Goal: Task Accomplishment & Management: Use online tool/utility

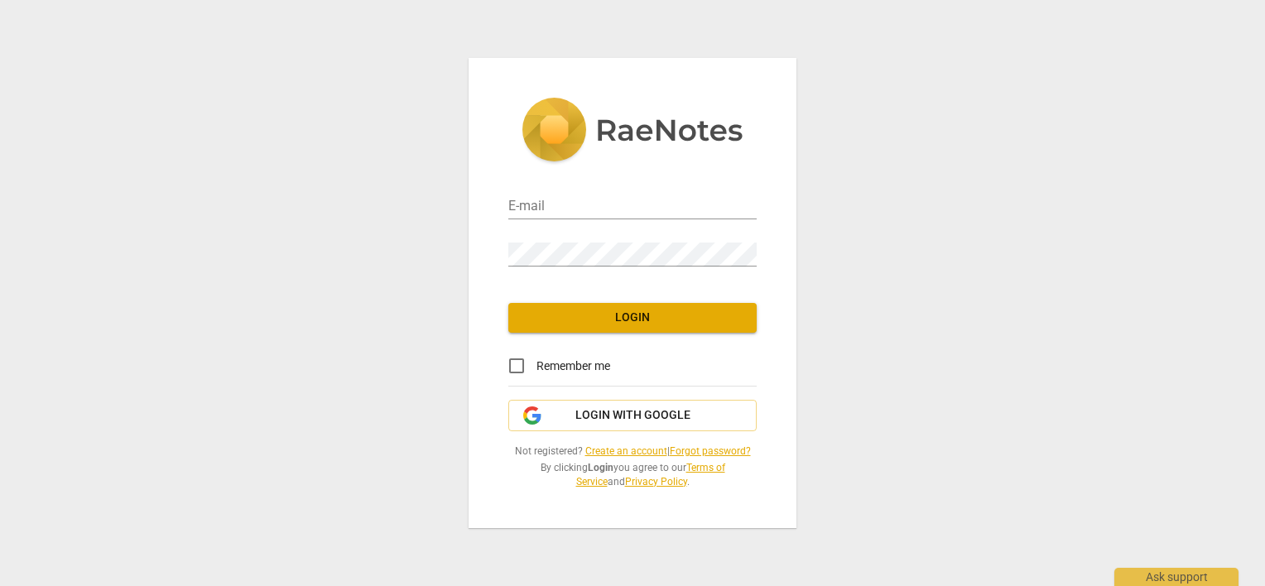
type input "[EMAIL_ADDRESS][DOMAIN_NAME]"
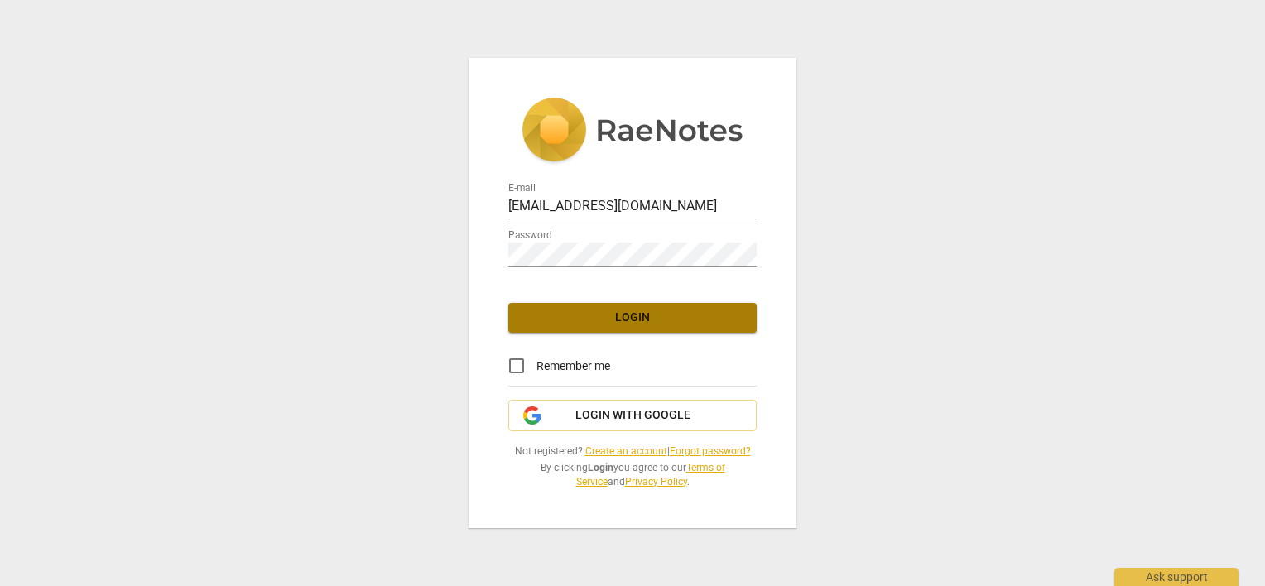
click at [655, 324] on span "Login" at bounding box center [632, 318] width 222 height 17
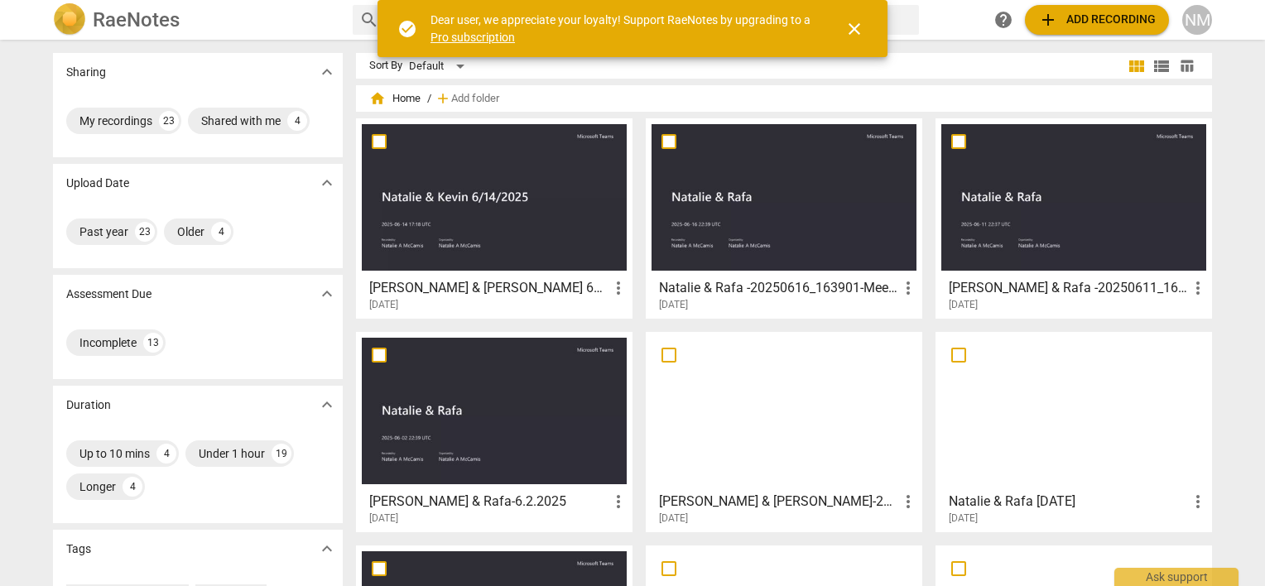
click at [857, 30] on span "close" at bounding box center [854, 29] width 20 height 20
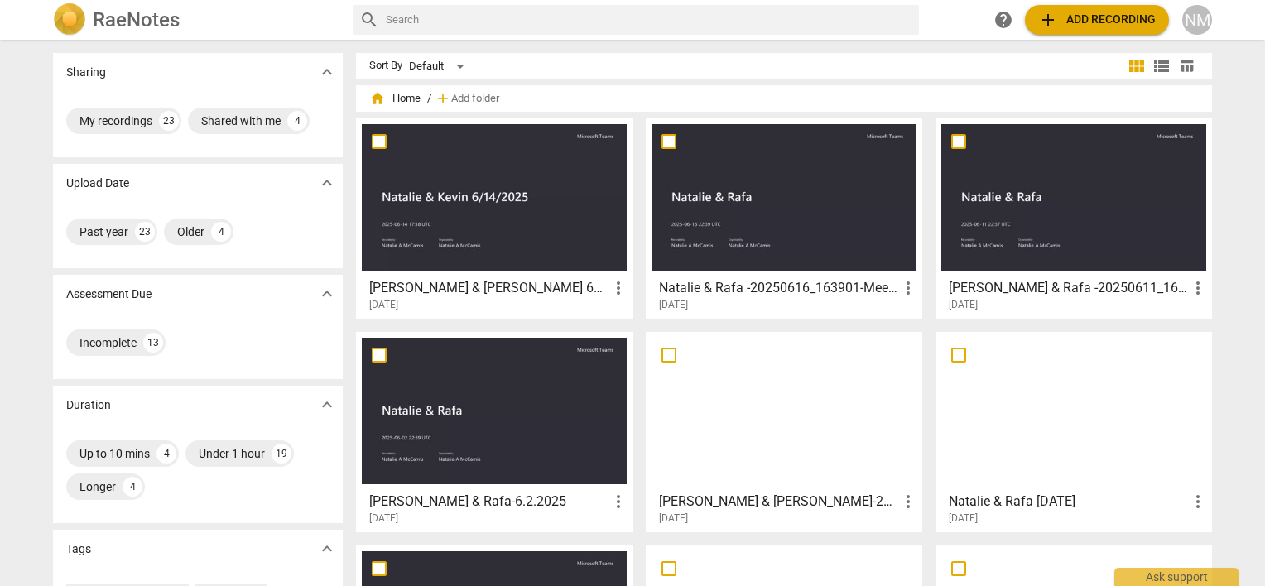
click at [1100, 13] on span "add Add recording" at bounding box center [1097, 20] width 118 height 20
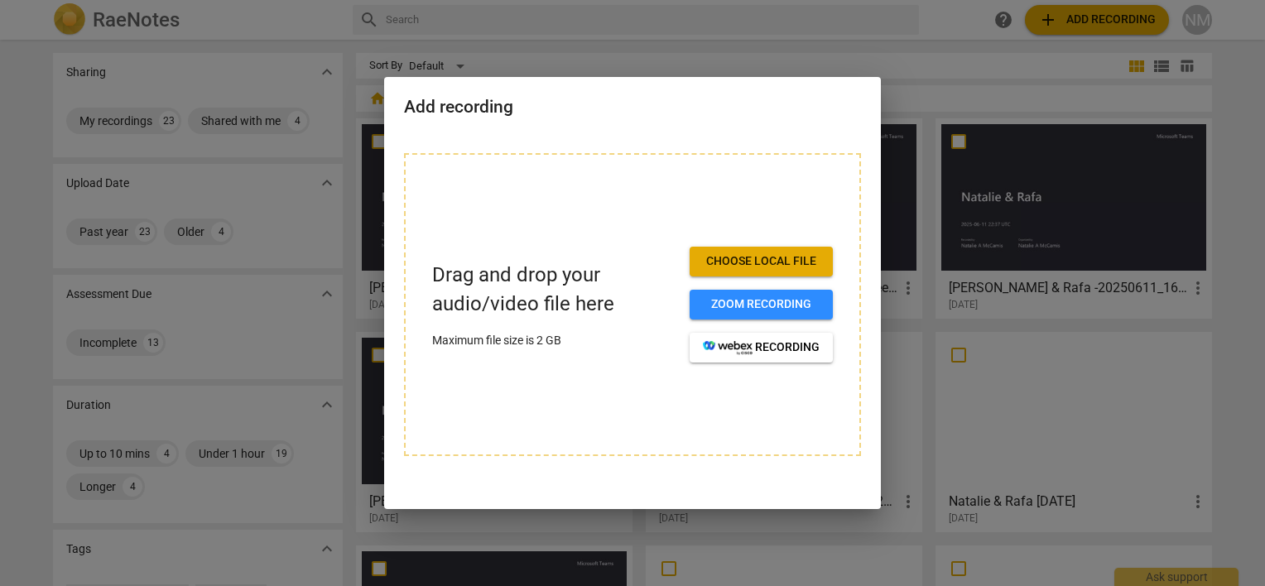
click at [744, 262] on span "Choose local file" at bounding box center [761, 261] width 117 height 17
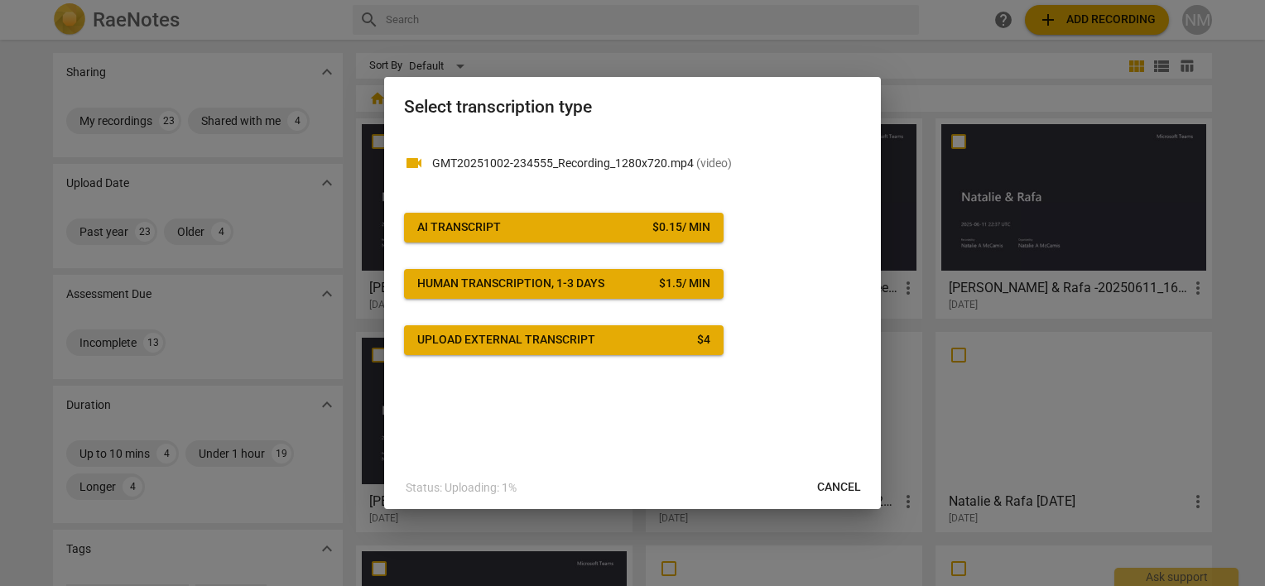
click at [520, 217] on button "AI Transcript $ 0.15 / min" at bounding box center [563, 228] width 319 height 30
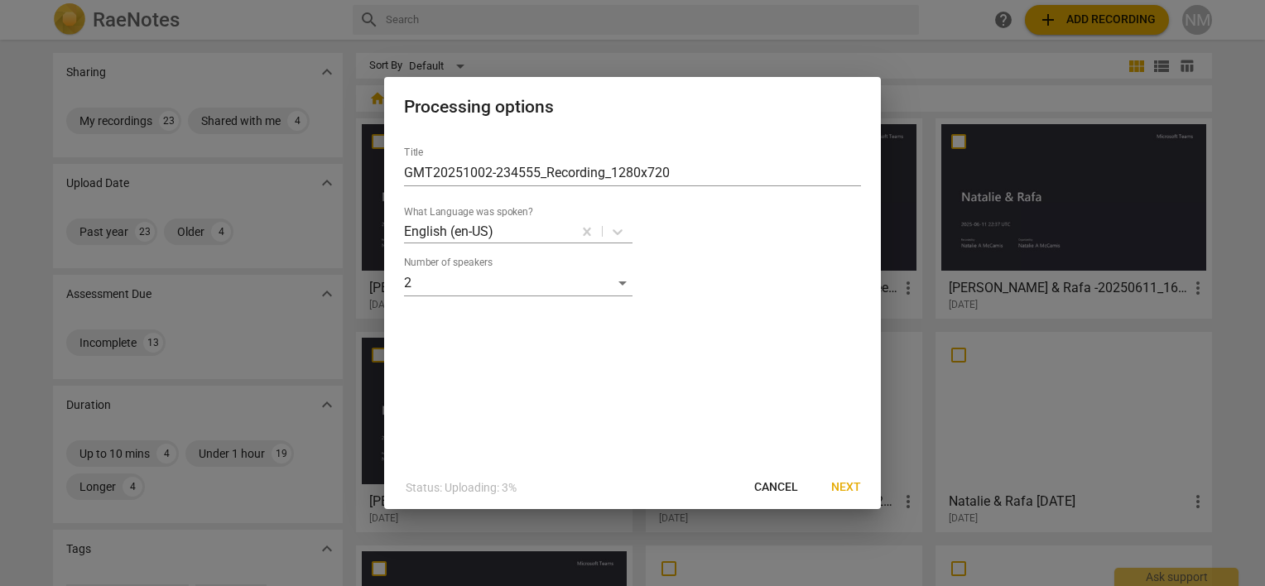
drag, startPoint x: 852, startPoint y: 485, endPoint x: 852, endPoint y: 475, distance: 9.9
click at [852, 475] on button "Next" at bounding box center [846, 488] width 56 height 30
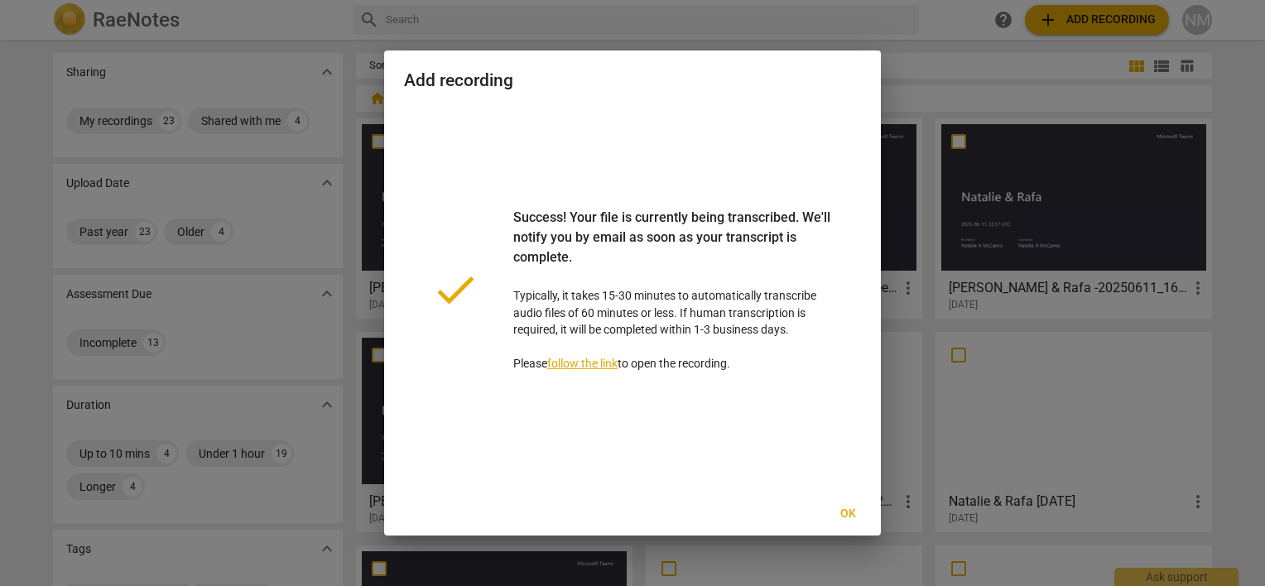
click at [865, 515] on button "Ok" at bounding box center [847, 514] width 53 height 30
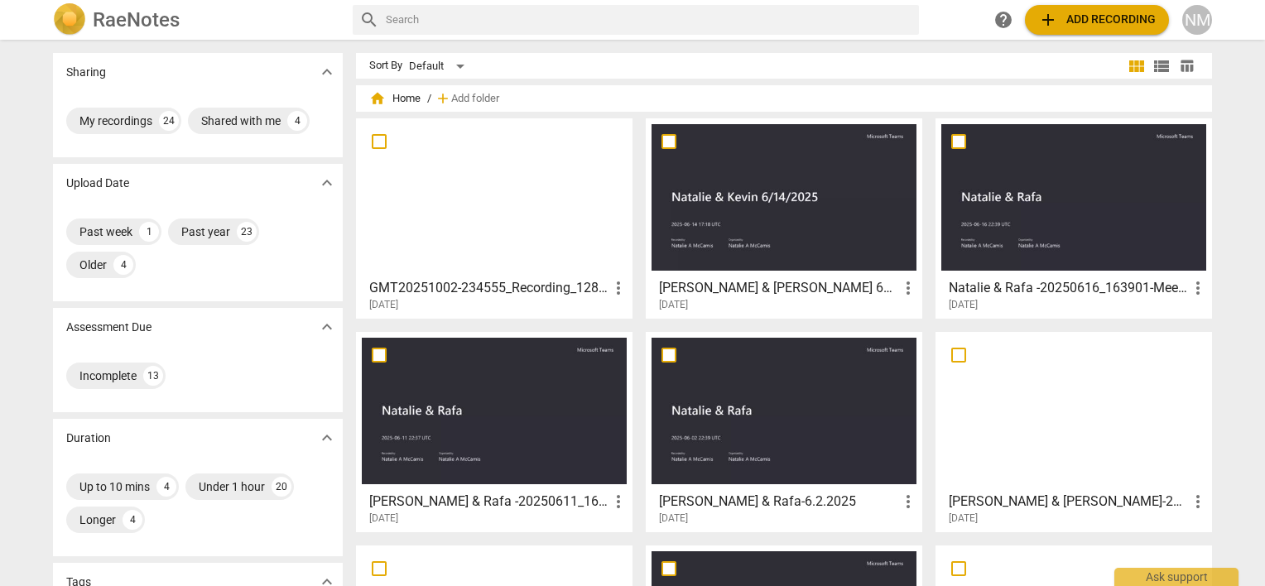
click at [548, 290] on h3 "GMT20251002-234555_Recording_1280x720" at bounding box center [488, 288] width 239 height 20
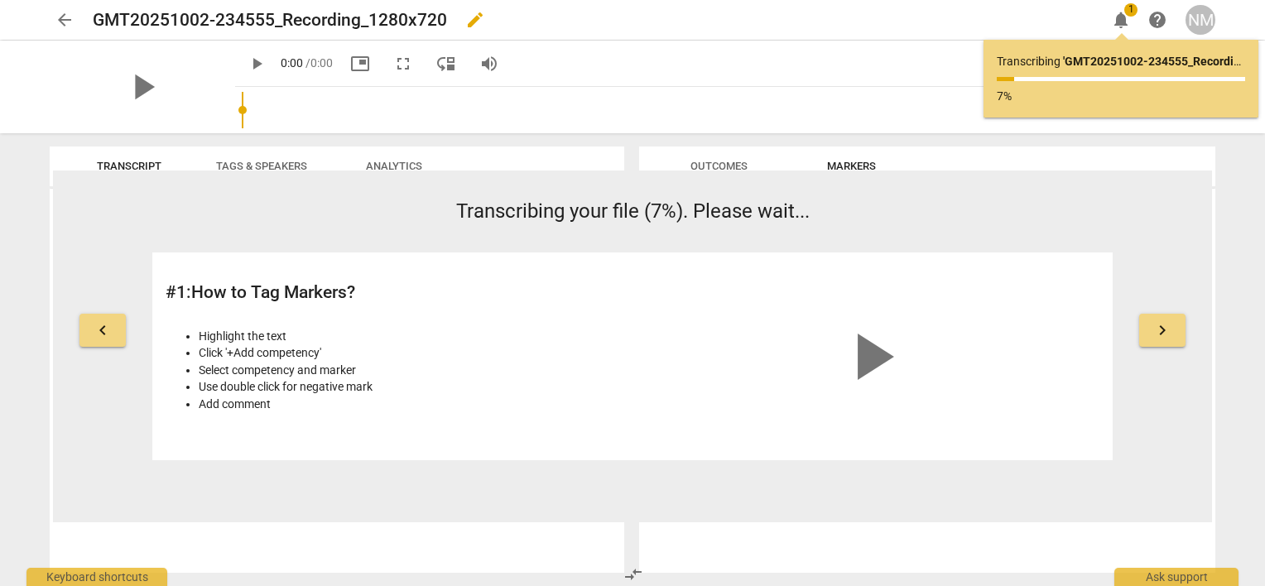
click at [312, 19] on h2 "GMT20251002-234555_Recording_1280x720" at bounding box center [270, 20] width 354 height 21
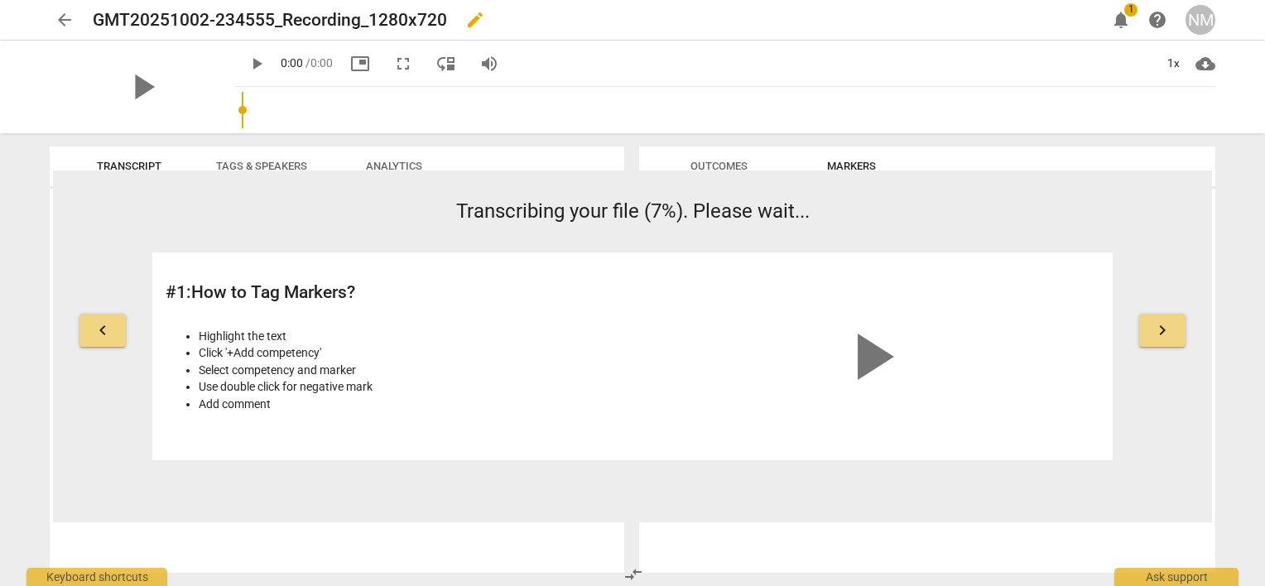
click at [483, 20] on span "edit" at bounding box center [475, 20] width 20 height 20
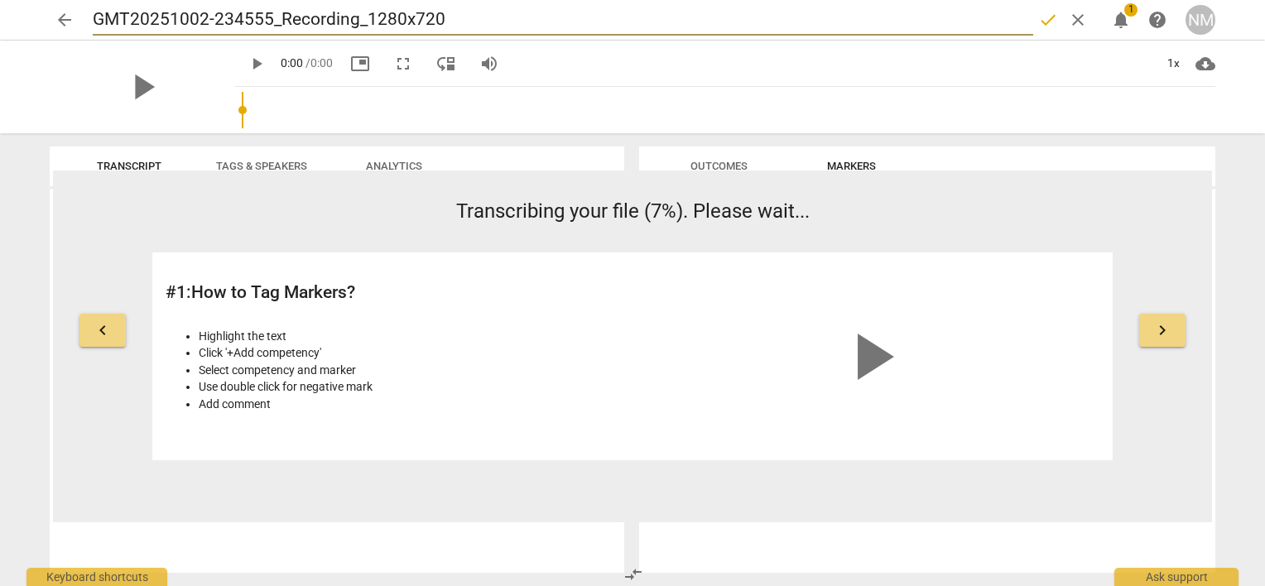
drag, startPoint x: 437, startPoint y: 11, endPoint x: 103, endPoint y: 33, distance: 334.3
click at [103, 33] on input "GMT20251002-234555_Recording_1280x720" at bounding box center [563, 19] width 940 height 31
type input "G"
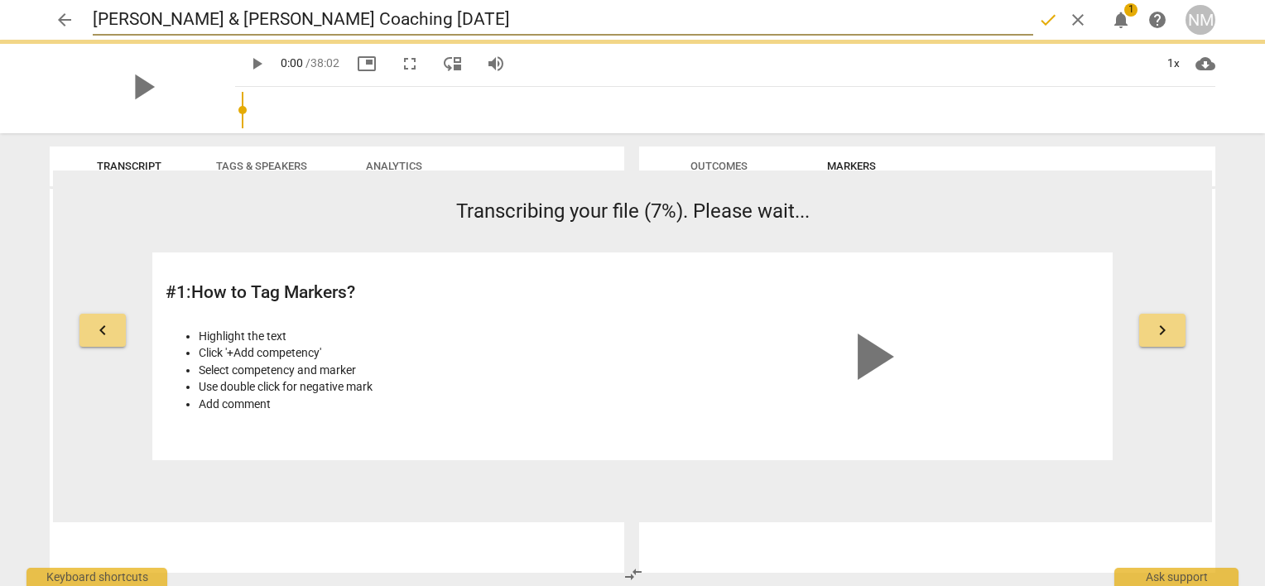
type input "[PERSON_NAME] & [PERSON_NAME] Coaching [DATE]"
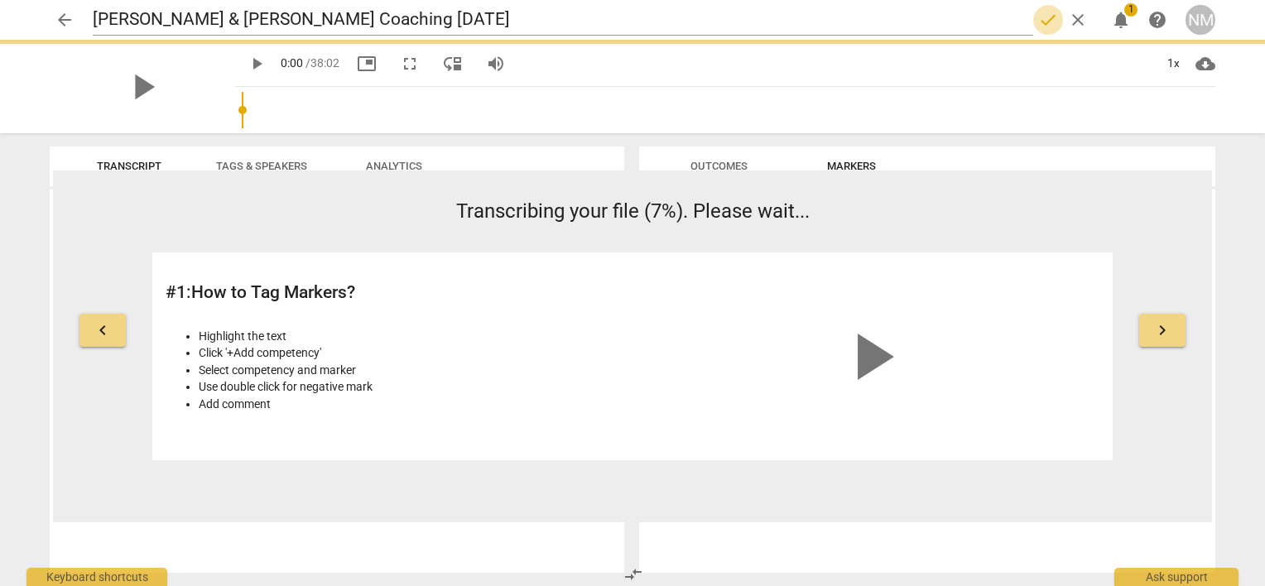
click at [1049, 13] on span "done" at bounding box center [1048, 20] width 20 height 20
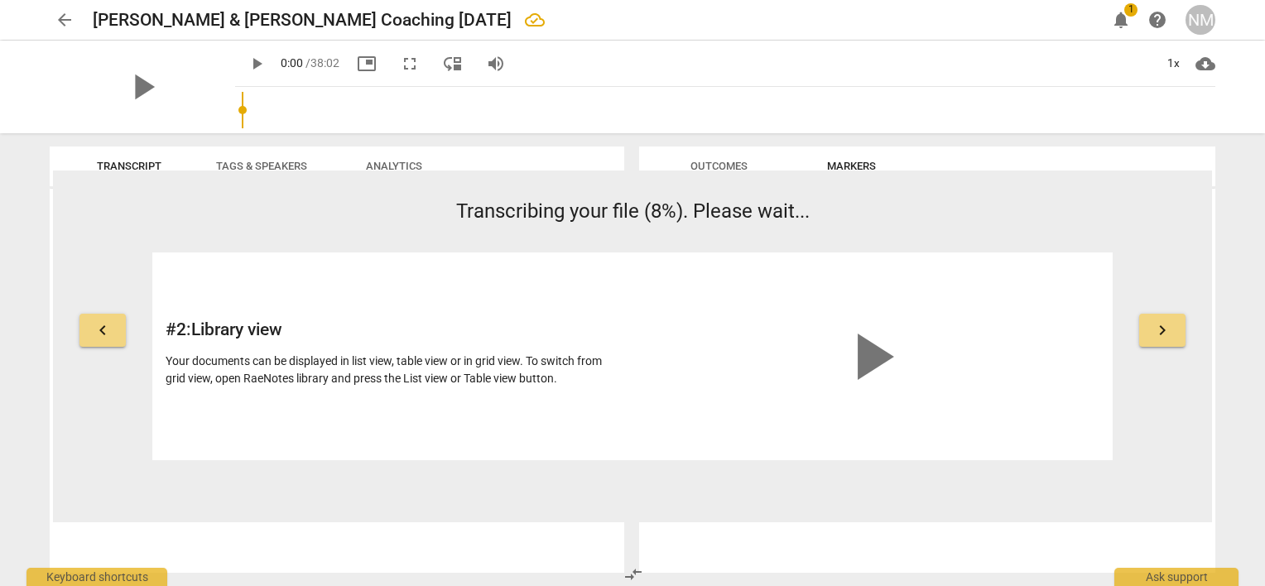
click at [57, 30] on button "arrow_back" at bounding box center [65, 20] width 30 height 30
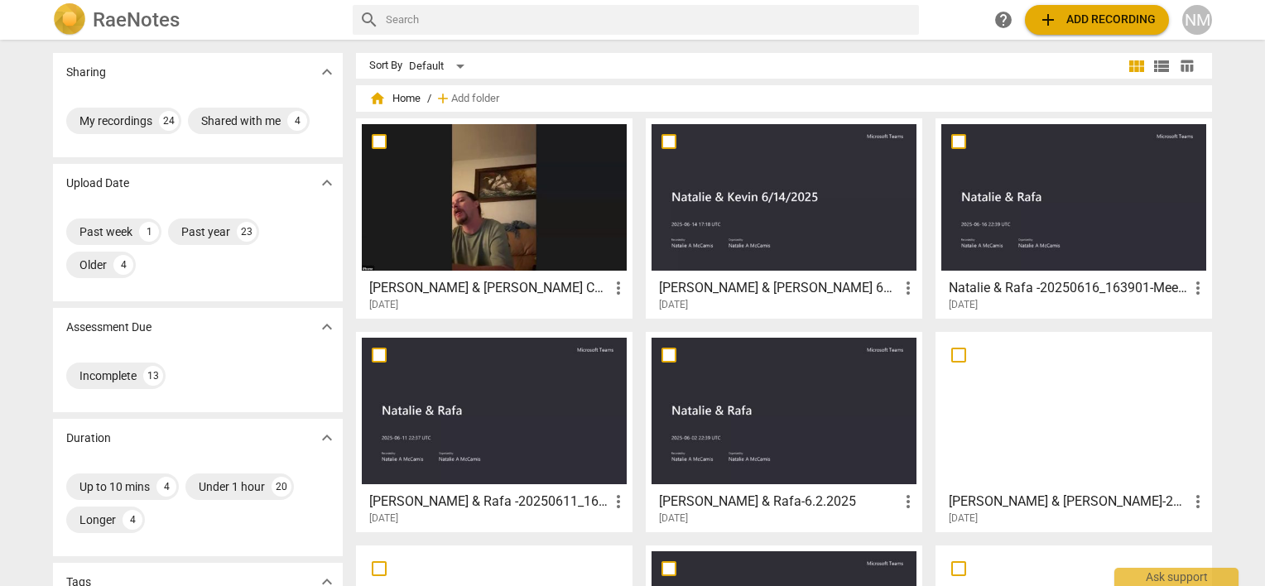
click at [418, 298] on div "[DATE]" at bounding box center [498, 305] width 259 height 14
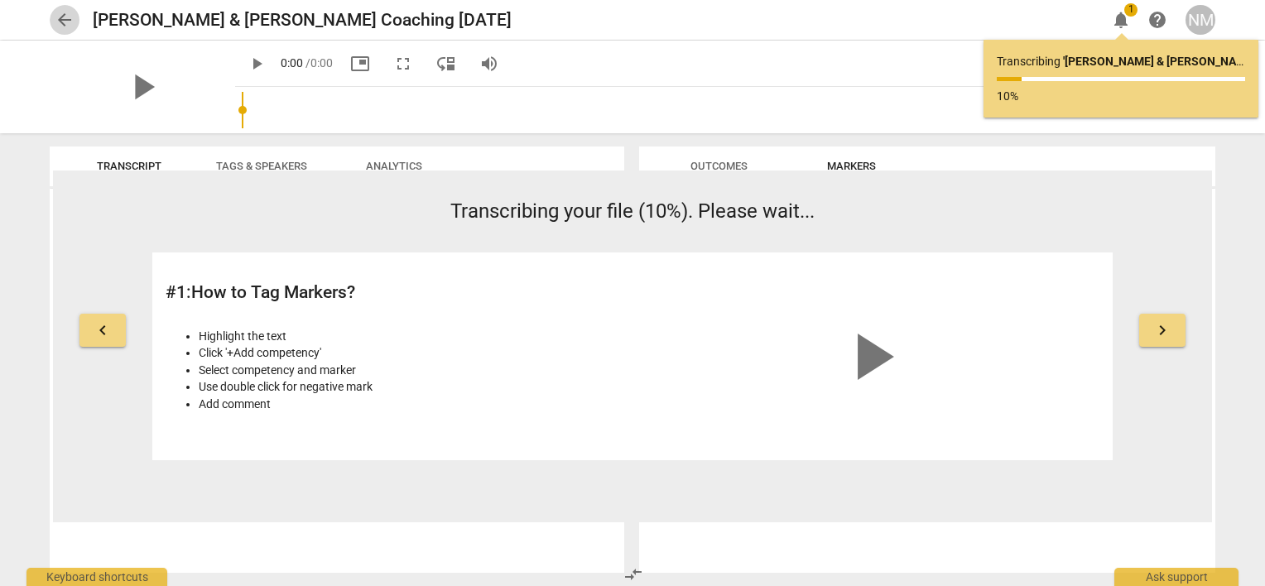
click at [60, 28] on span "arrow_back" at bounding box center [65, 20] width 20 height 20
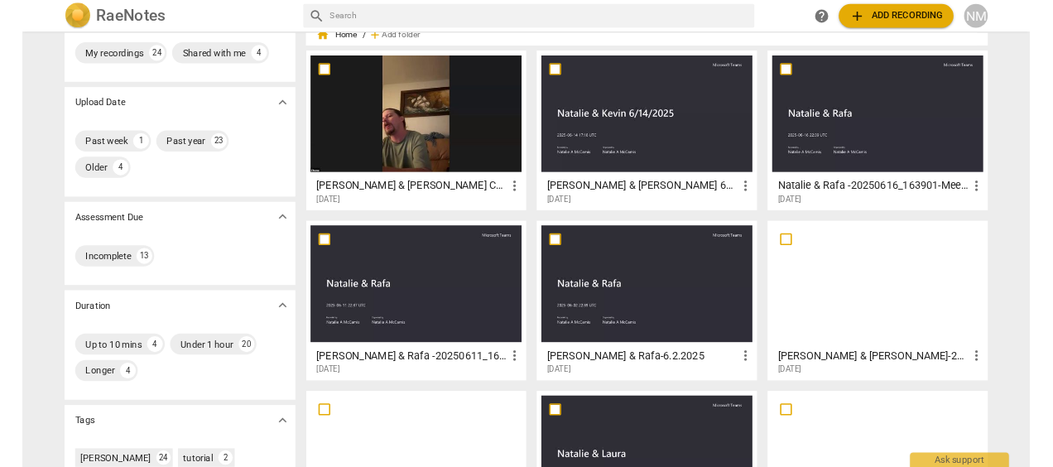
scroll to position [83, 0]
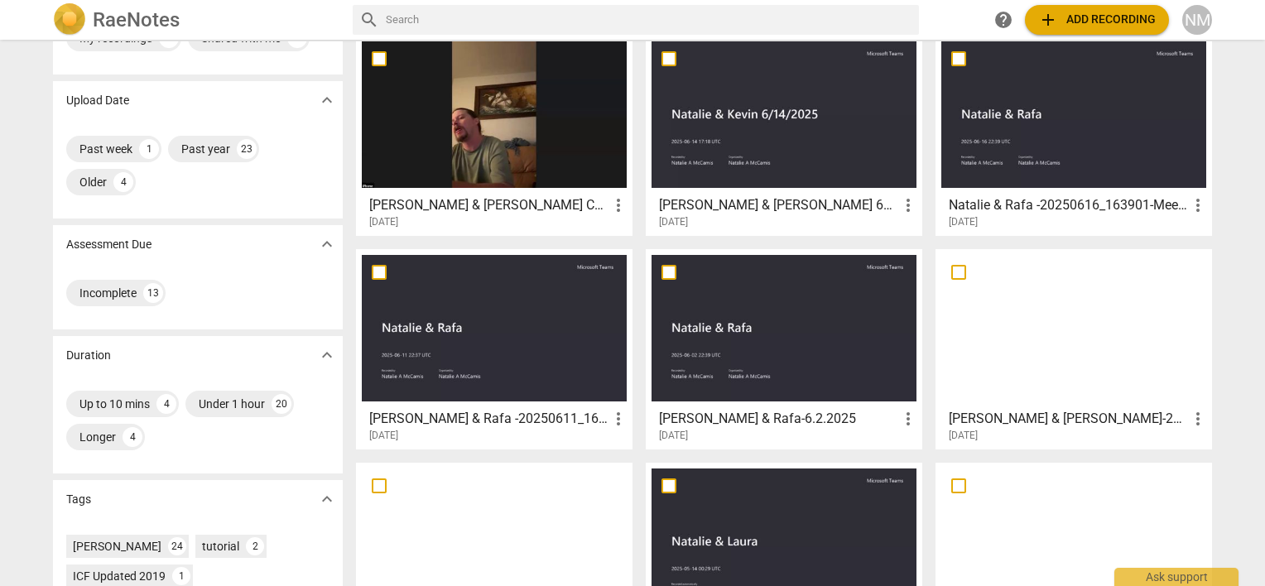
click at [458, 203] on h3 "[PERSON_NAME] & [PERSON_NAME] Coaching [DATE]" at bounding box center [488, 205] width 239 height 20
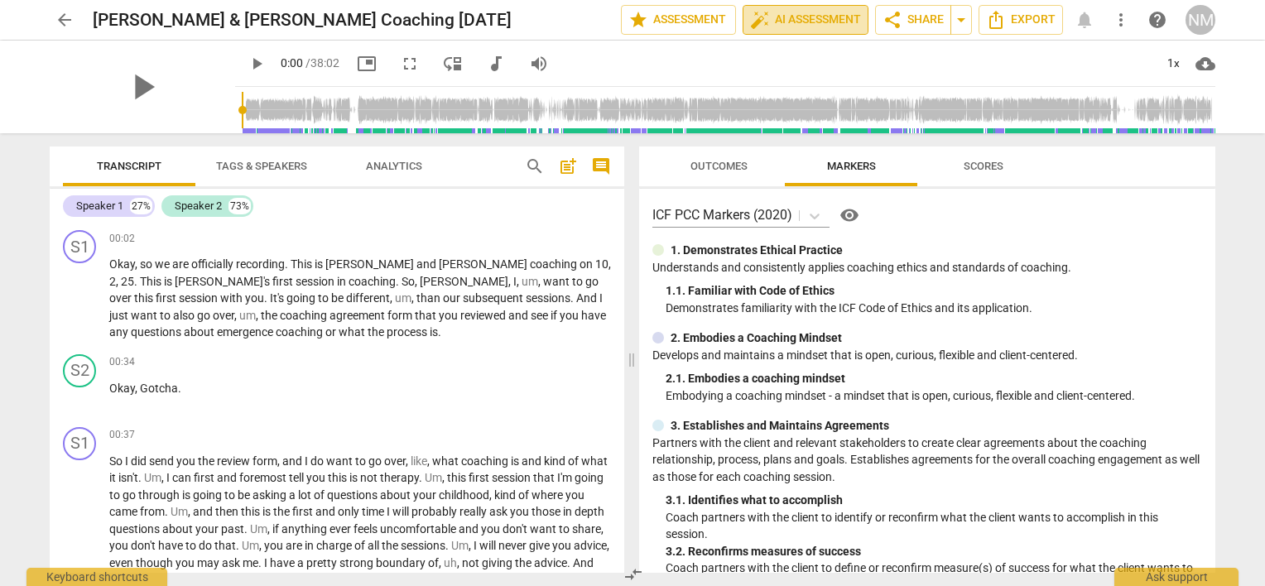
click at [791, 23] on span "auto_fix_high AI Assessment" at bounding box center [805, 20] width 111 height 20
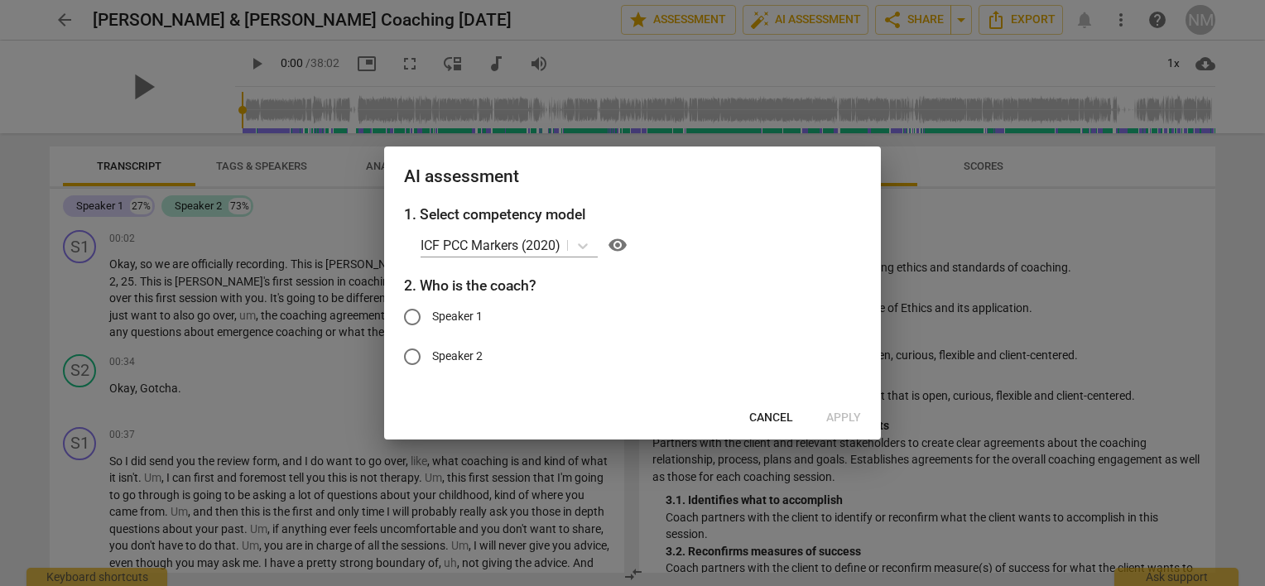
click at [466, 314] on span "Speaker 1" at bounding box center [457, 316] width 50 height 17
click at [432, 314] on input "Speaker 1" at bounding box center [412, 317] width 40 height 40
radio input "true"
click at [831, 418] on span "Apply" at bounding box center [843, 418] width 35 height 17
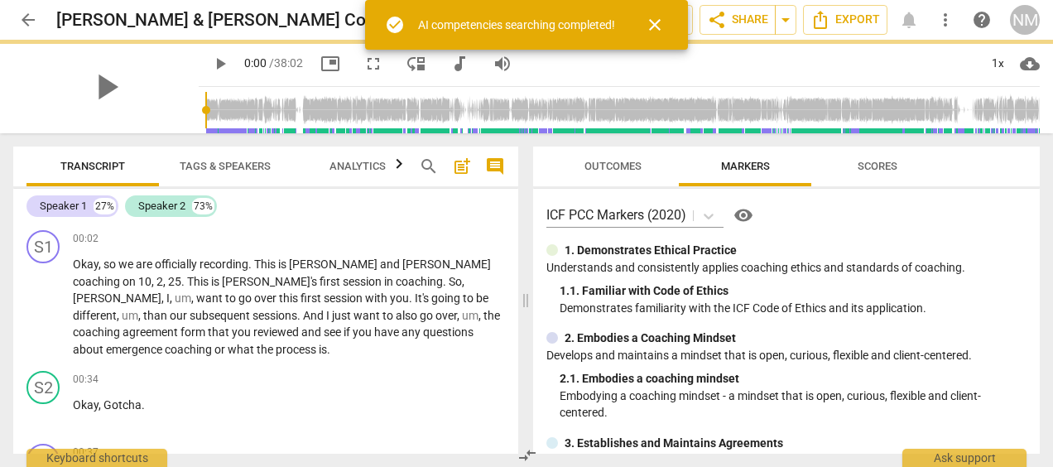
click at [658, 25] on span "close" at bounding box center [655, 25] width 20 height 20
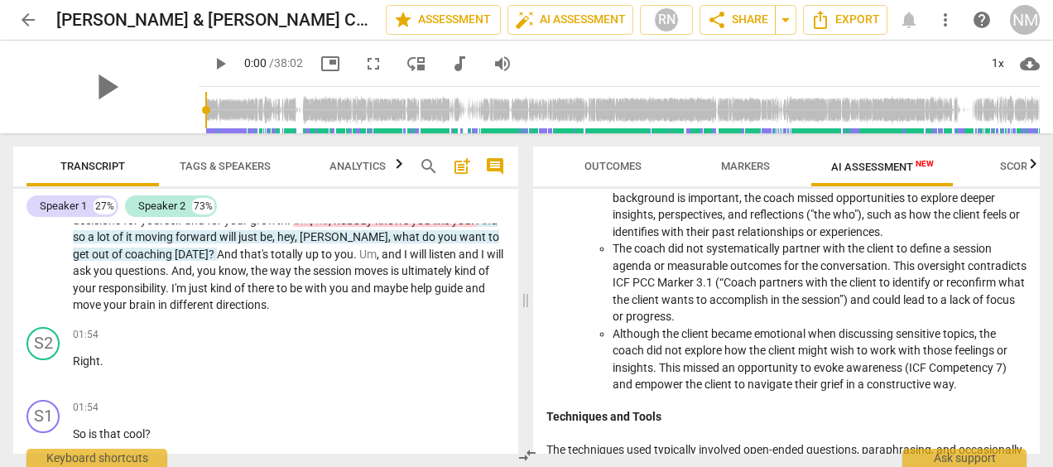
scroll to position [662, 0]
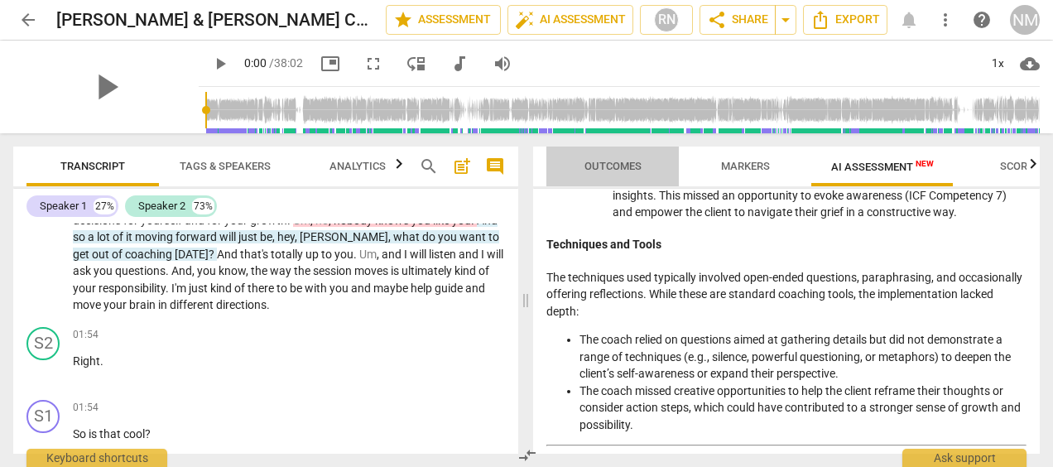
click at [619, 156] on span "Outcomes" at bounding box center [612, 167] width 97 height 22
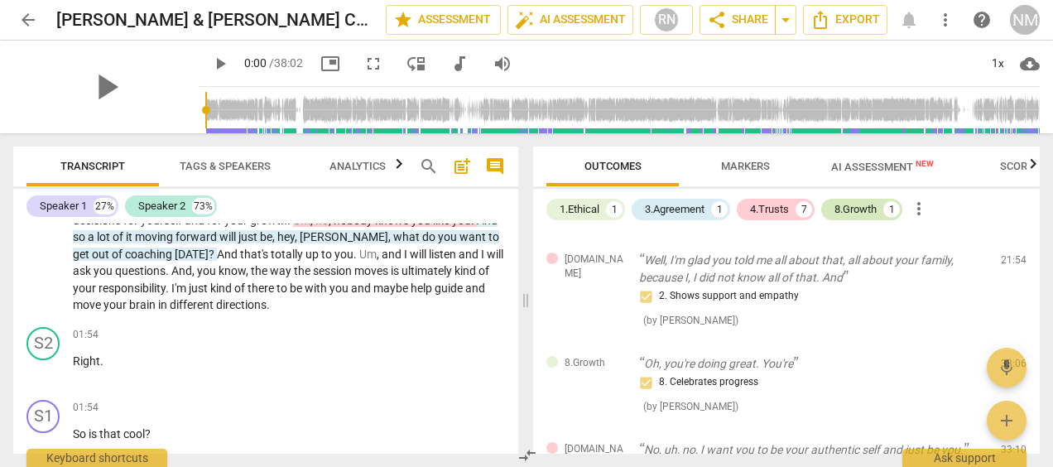
click at [862, 204] on div "8.Growth" at bounding box center [855, 209] width 42 height 17
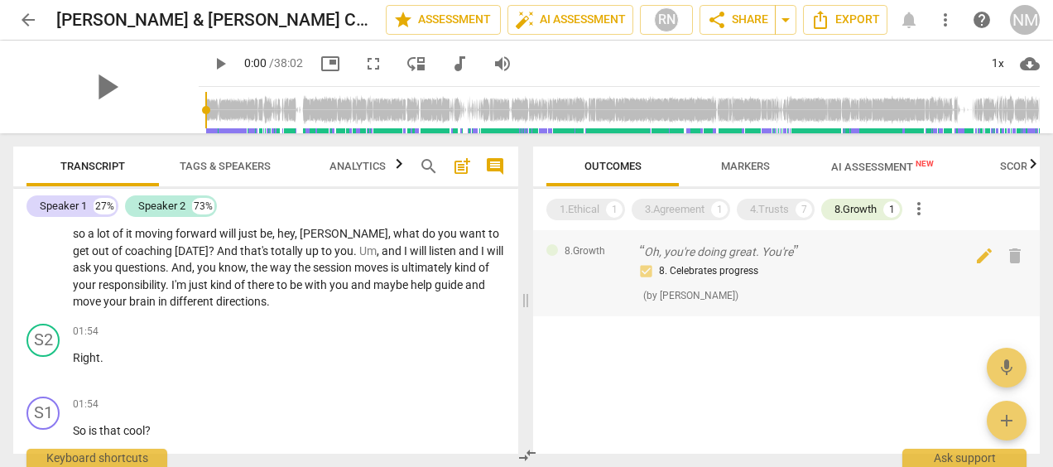
scroll to position [412, 0]
click at [740, 161] on span "Markers" at bounding box center [745, 166] width 49 height 12
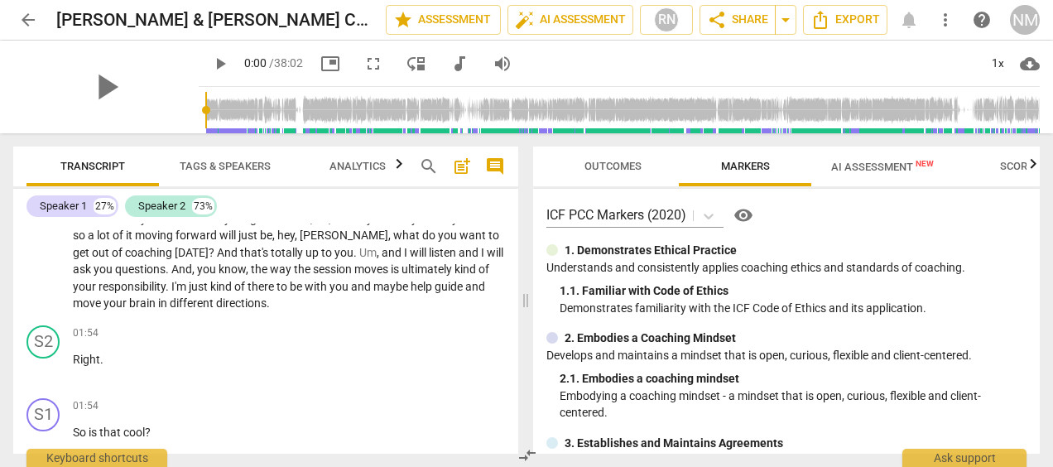
click at [597, 160] on span "Outcomes" at bounding box center [612, 166] width 57 height 12
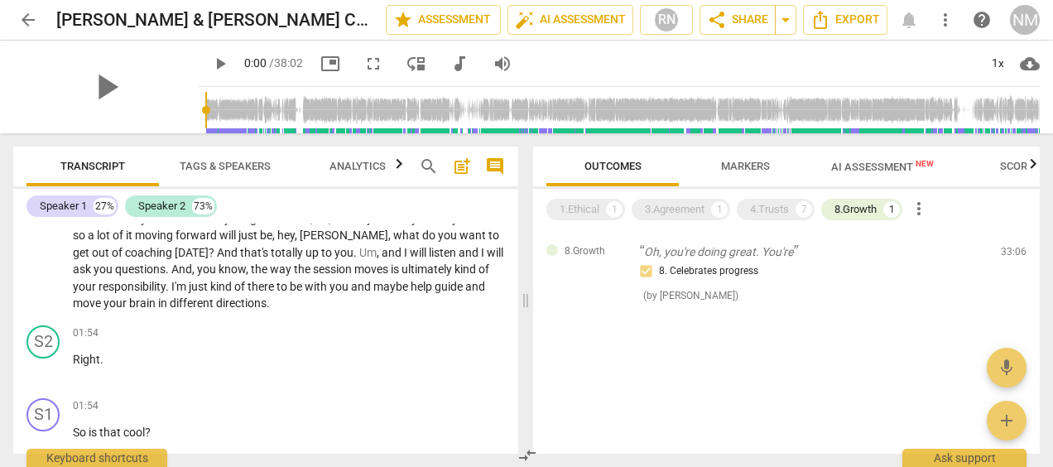
click at [742, 166] on span "Markers" at bounding box center [745, 166] width 49 height 12
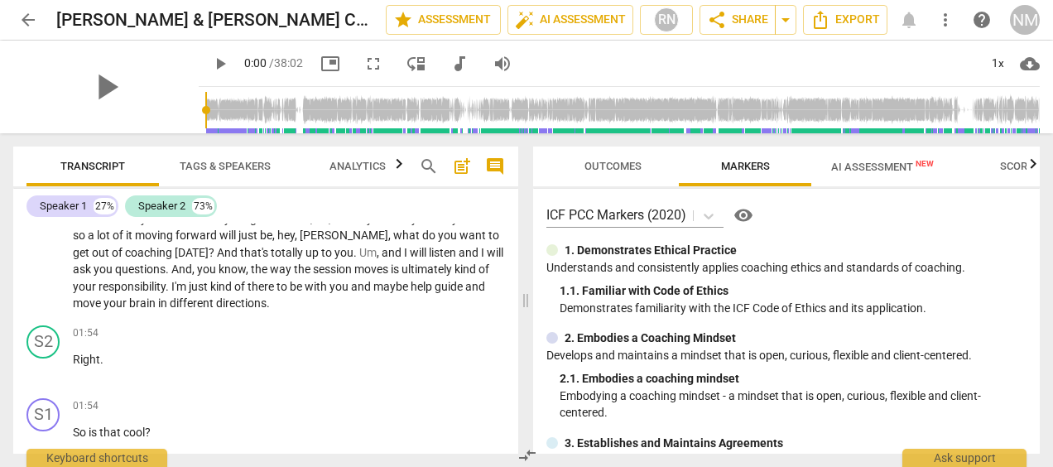
click at [895, 166] on span "AI Assessment New" at bounding box center [882, 167] width 103 height 12
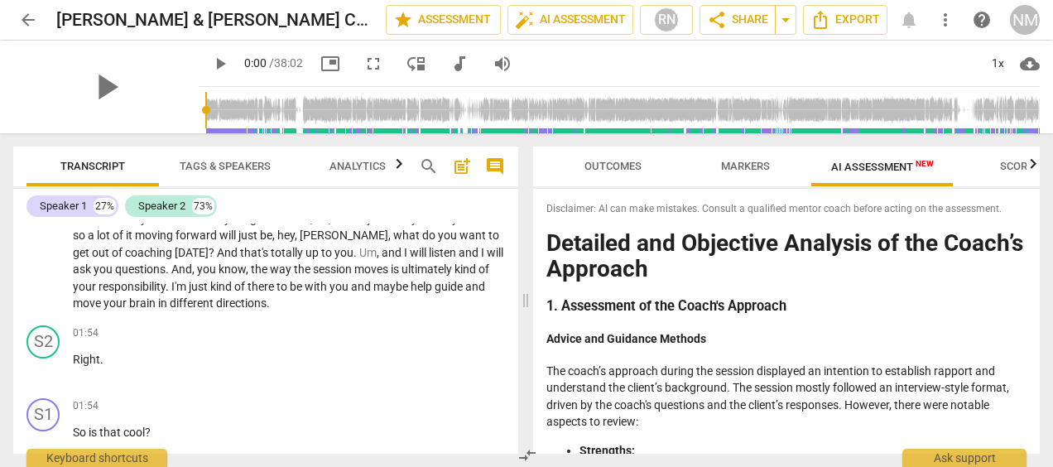
click at [1001, 165] on span "Scores" at bounding box center [1020, 166] width 40 height 12
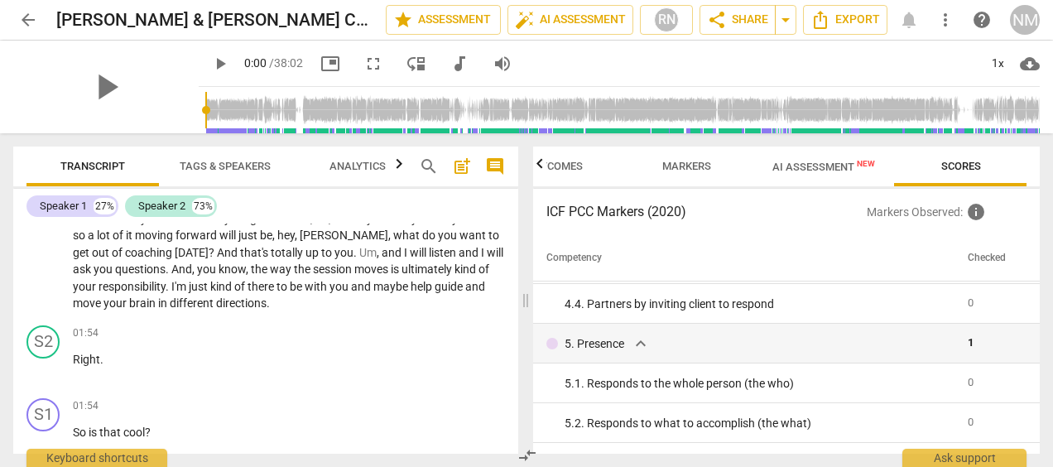
scroll to position [371, 0]
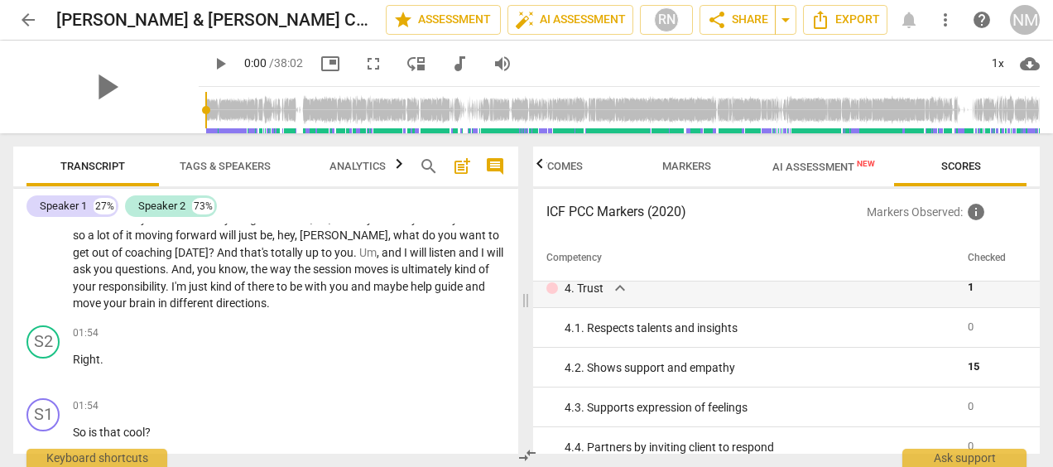
click at [776, 170] on span "AI Assessment New" at bounding box center [823, 167] width 103 height 12
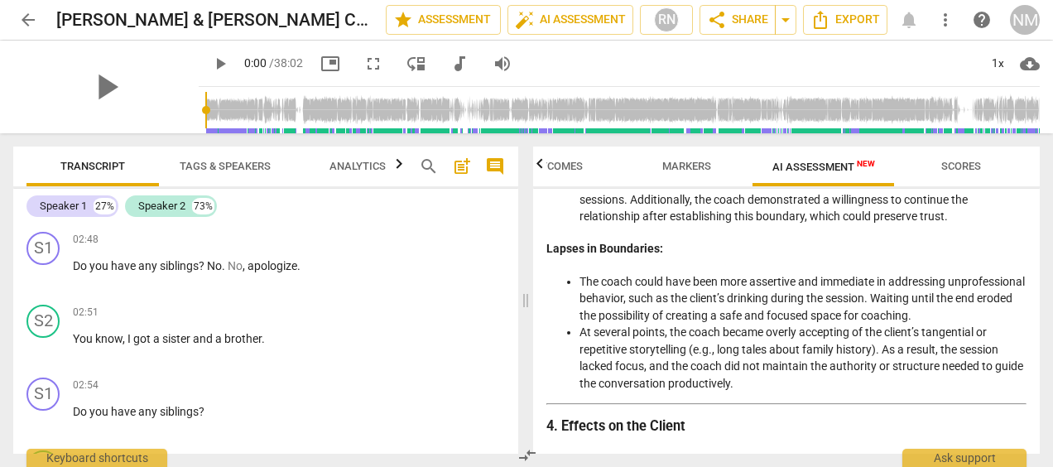
scroll to position [1405, 0]
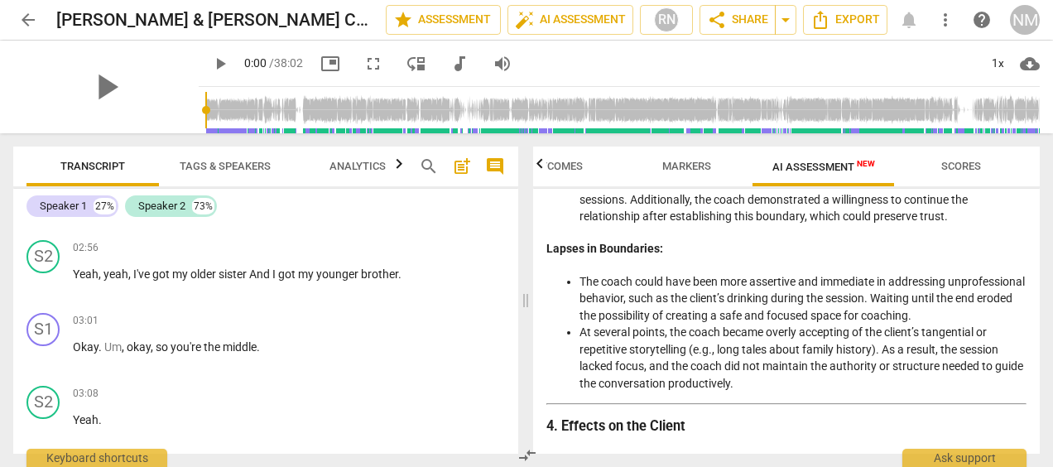
drag, startPoint x: 511, startPoint y: 247, endPoint x: 514, endPoint y: 266, distance: 20.1
click at [518, 433] on div "Transcript Tags & Speakers Analytics search post_add comment Speaker 1 27% Spea…" at bounding box center [262, 300] width 525 height 334
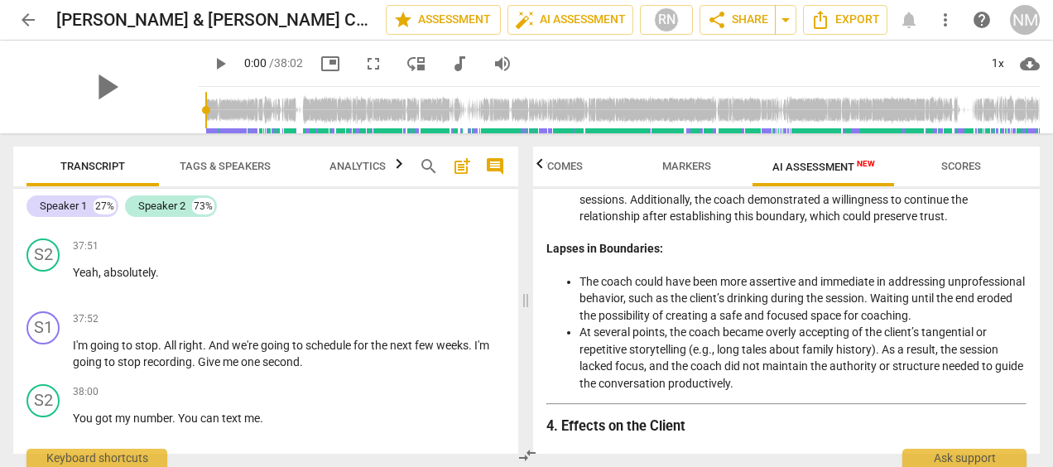
scroll to position [15277, 0]
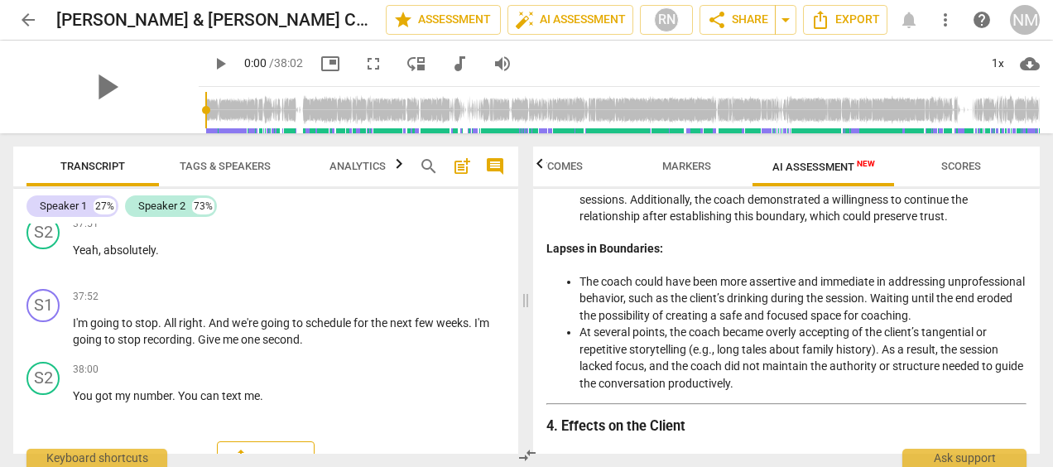
click at [269, 449] on span "Export" at bounding box center [266, 459] width 70 height 20
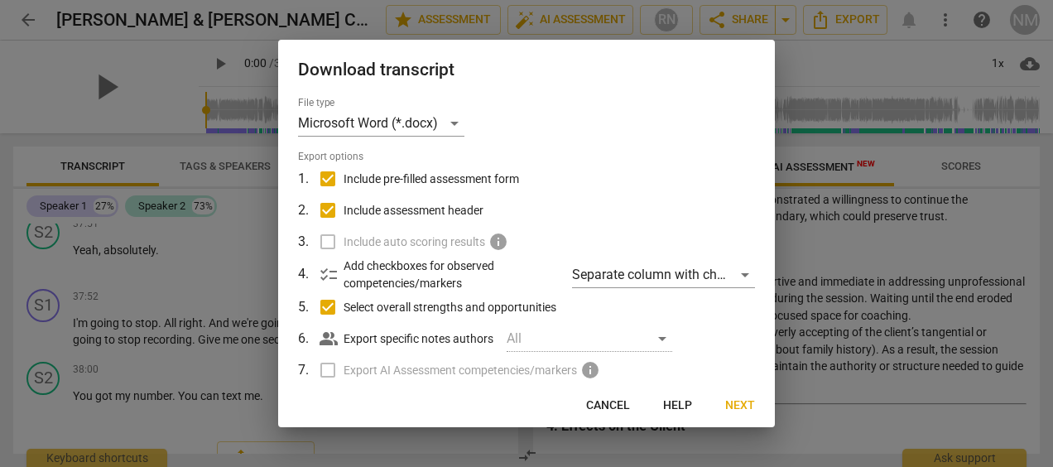
click at [750, 413] on span "Next" at bounding box center [740, 405] width 30 height 17
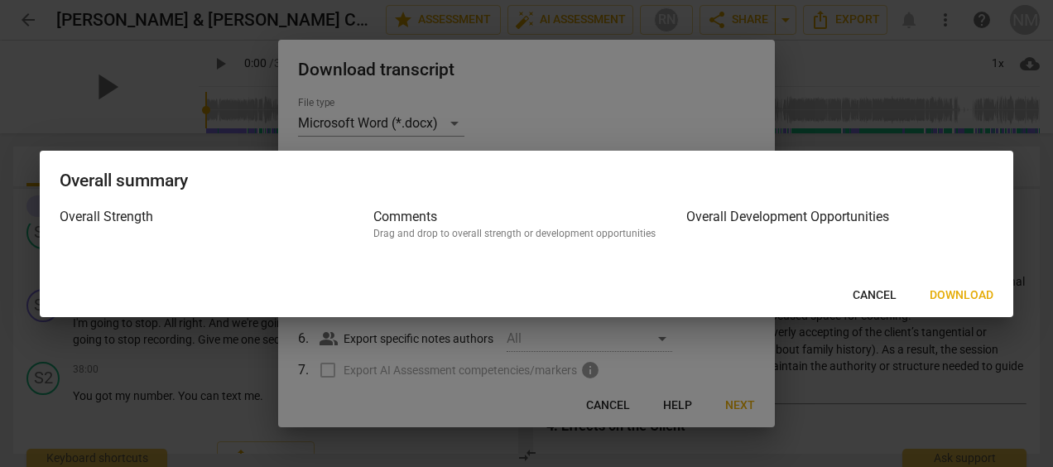
click at [924, 298] on button "Download" at bounding box center [961, 296] width 90 height 30
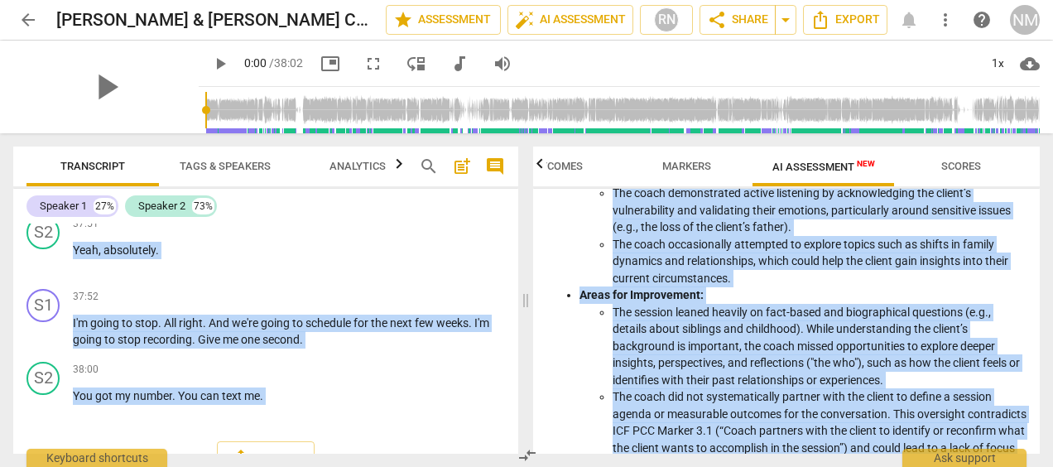
scroll to position [0, 0]
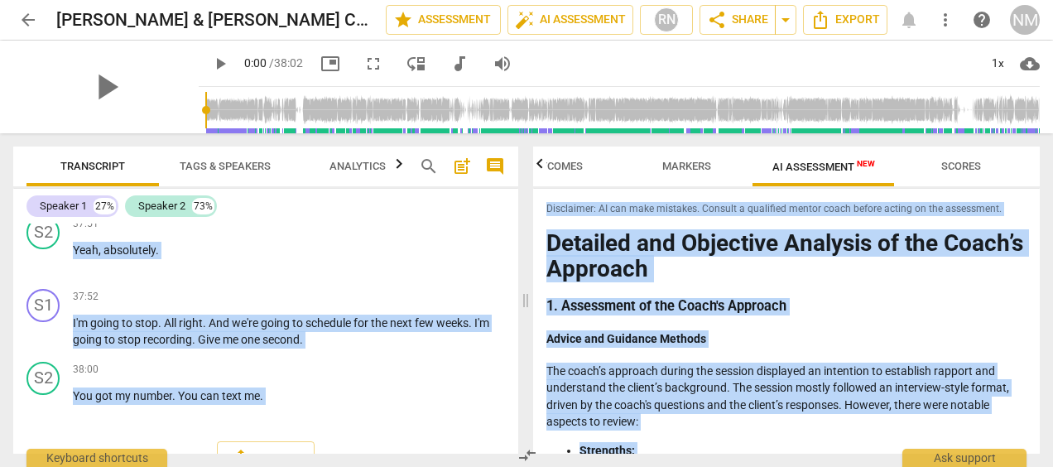
drag, startPoint x: 680, startPoint y: 430, endPoint x: 521, endPoint y: 128, distance: 341.3
click at [521, 128] on div "arrow_back [PERSON_NAME] & [PERSON_NAME] Coaching [DATE] edit star Assessment a…" at bounding box center [526, 233] width 1053 height 467
click at [519, 219] on div "Transcript Tags & Speakers Analytics search post_add comment Speaker 1 27% Spea…" at bounding box center [262, 300] width 525 height 334
click at [545, 223] on div "Disclaimer: AI can make mistakes. Consult a qualified mentor coach before actin…" at bounding box center [786, 321] width 506 height 265
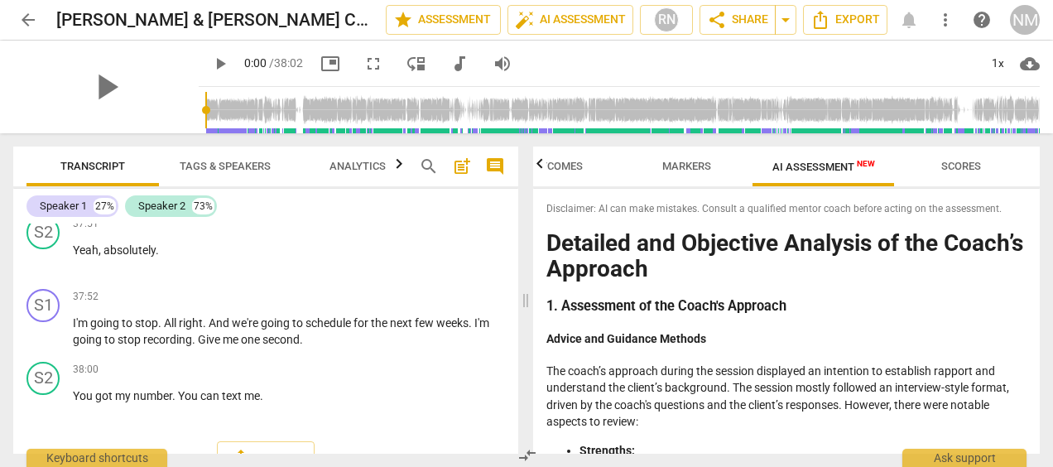
drag, startPoint x: 550, startPoint y: 243, endPoint x: 713, endPoint y: 334, distance: 186.0
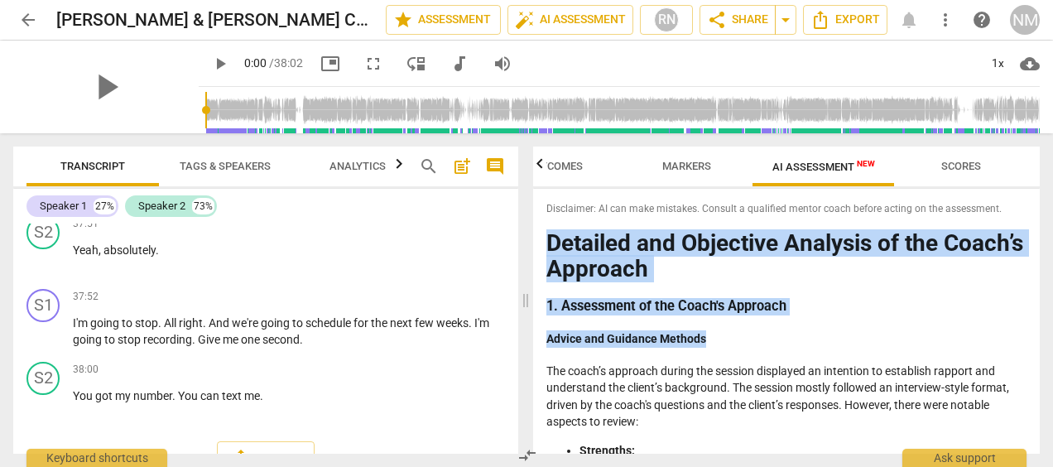
drag, startPoint x: 713, startPoint y: 334, endPoint x: 569, endPoint y: 221, distance: 182.6
click at [569, 221] on div "Disclaimer: AI can make mistakes. Consult a qualified mentor coach before actin…" at bounding box center [786, 321] width 506 height 265
click at [551, 243] on h1 "Detailed and Objective Analysis of the Coach’s Approach" at bounding box center [786, 256] width 480 height 51
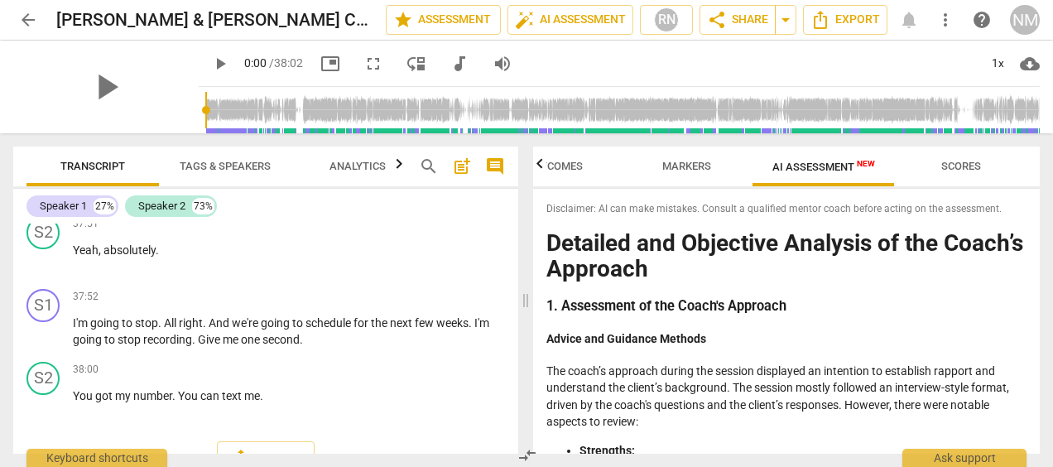
click at [543, 256] on div "Disclaimer: AI can make mistakes. Consult a qualified mentor coach before actin…" at bounding box center [786, 321] width 506 height 265
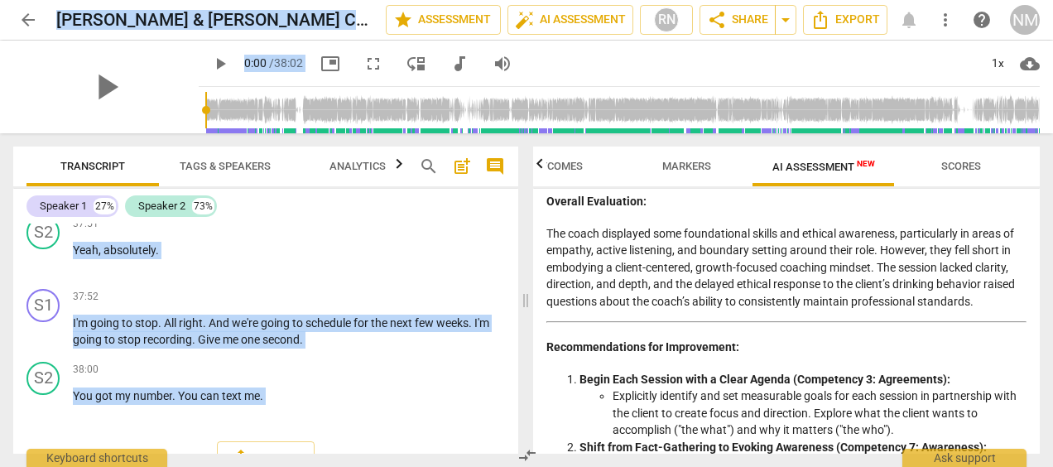
scroll to position [2958, 0]
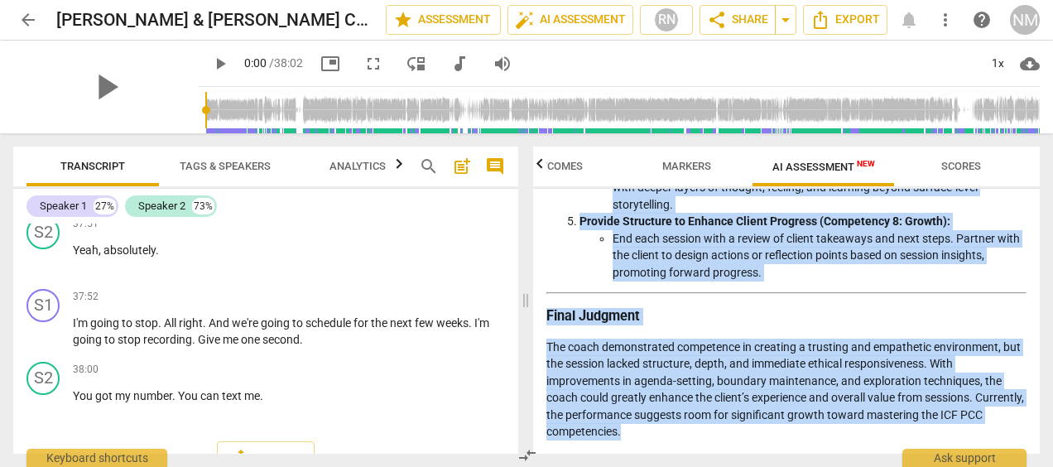
drag, startPoint x: 551, startPoint y: 245, endPoint x: 896, endPoint y: 434, distance: 393.3
drag, startPoint x: 896, startPoint y: 434, endPoint x: 806, endPoint y: 374, distance: 108.1
copy div "Loremips dol Sitametco Adipisci el sed Doeiu’t Incididu 1. Utlaboreet do mag Al…"
